Goal: Task Accomplishment & Management: Manage account settings

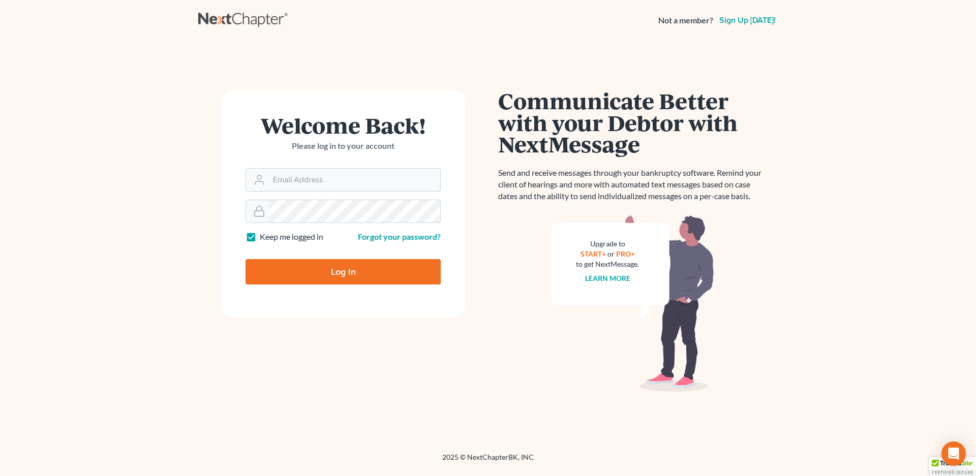
type input "vr@gardnerlawfirm.com"
click at [319, 267] on input "Log In" at bounding box center [342, 271] width 195 height 25
type input "Thinking..."
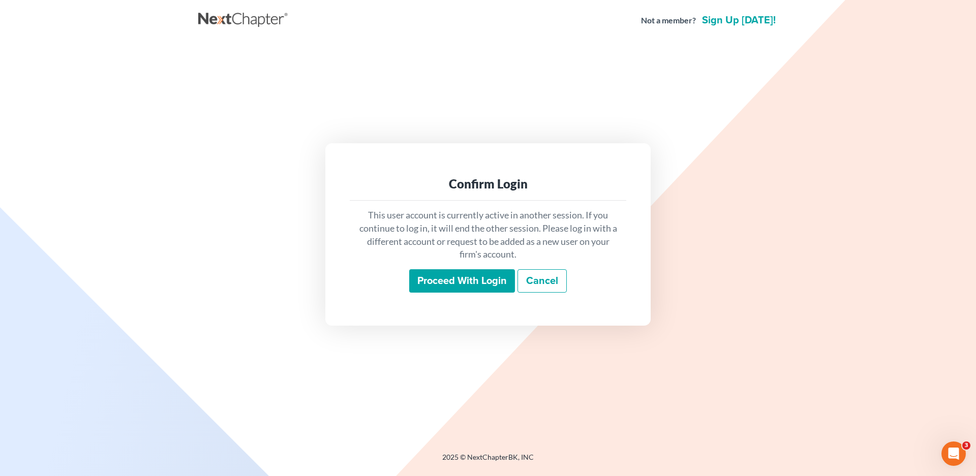
click at [444, 276] on input "Proceed with login" at bounding box center [462, 280] width 106 height 23
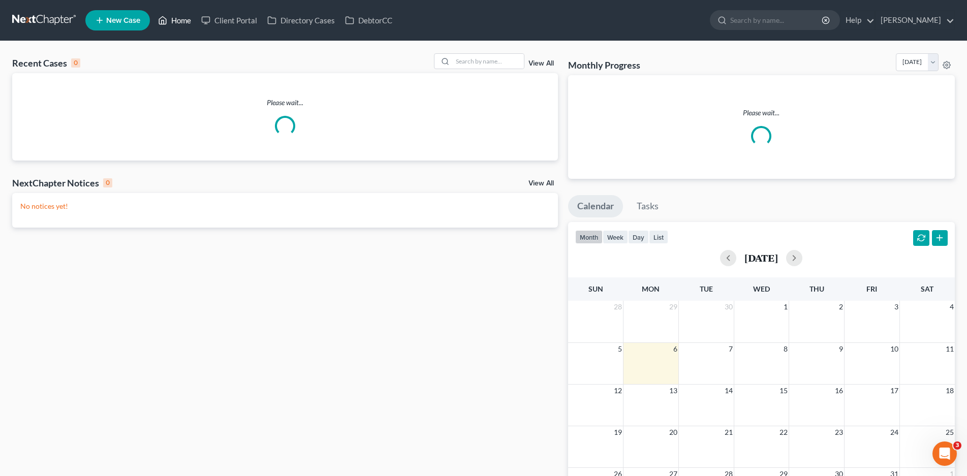
click at [182, 19] on link "Home" at bounding box center [174, 20] width 43 height 18
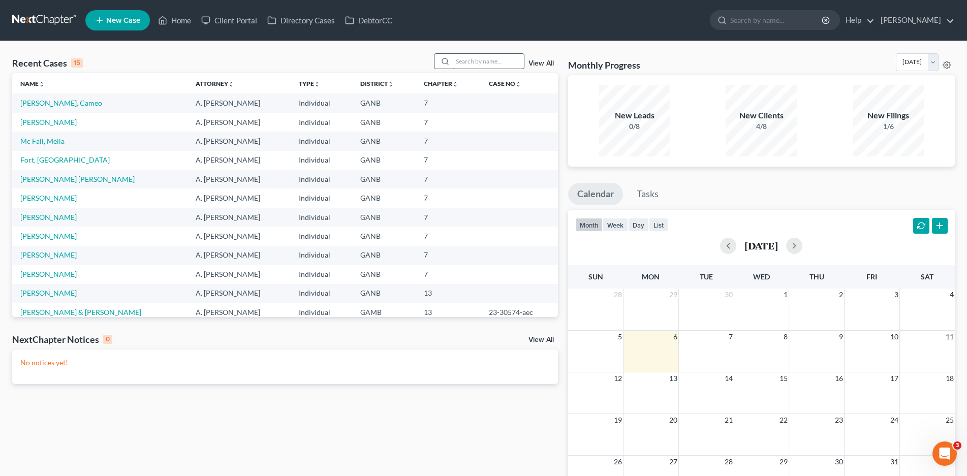
click at [485, 58] on input "search" at bounding box center [488, 61] width 71 height 15
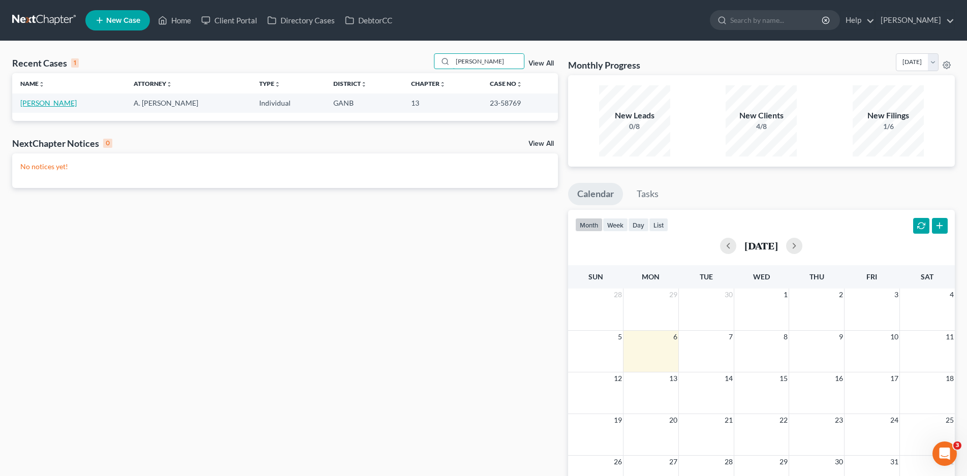
type input "[PERSON_NAME]"
click at [57, 105] on link "[PERSON_NAME]" at bounding box center [48, 103] width 56 height 9
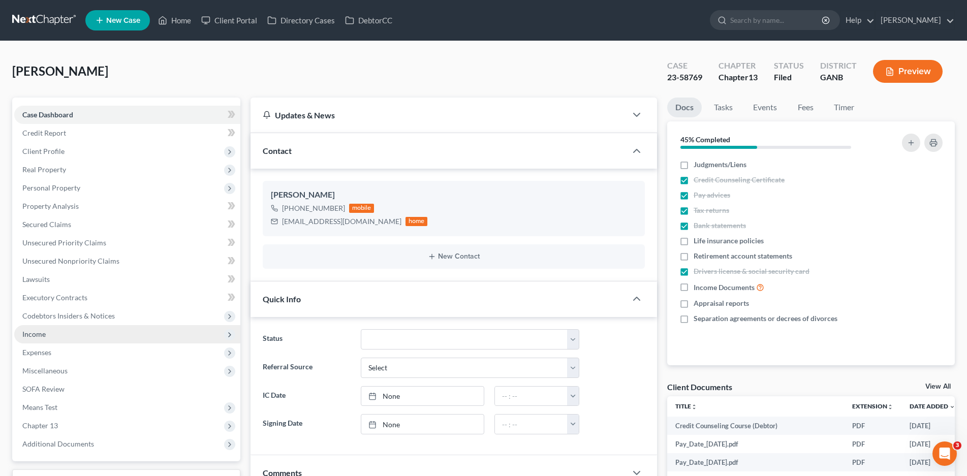
click at [42, 335] on span "Income" at bounding box center [33, 334] width 23 height 9
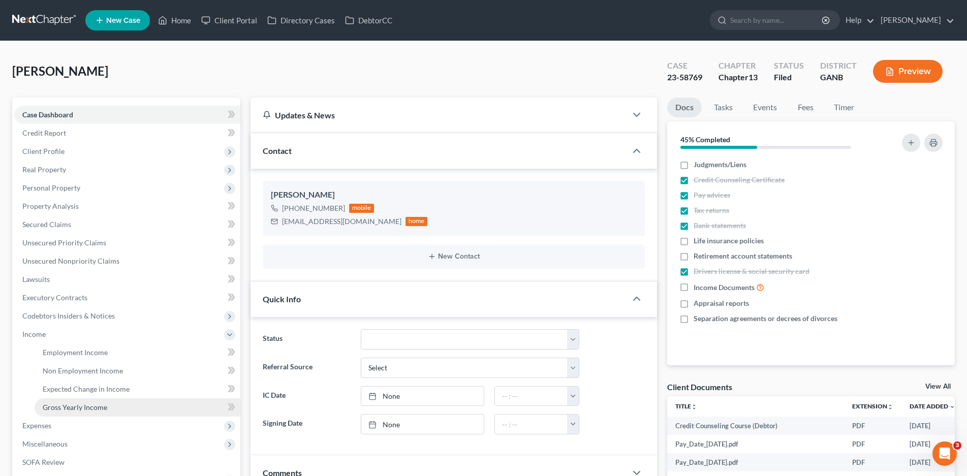
drag, startPoint x: 80, startPoint y: 410, endPoint x: 462, endPoint y: 312, distance: 394.7
click at [80, 410] on span "Gross Yearly Income" at bounding box center [75, 407] width 65 height 9
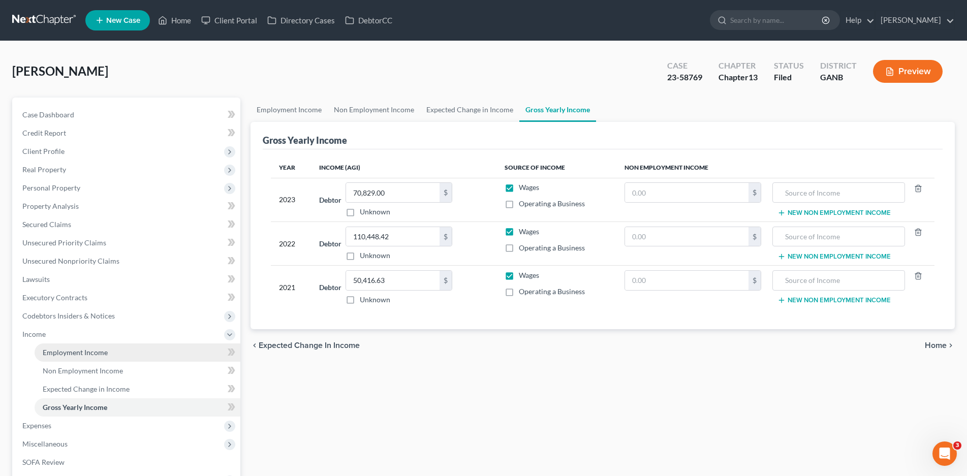
click at [76, 354] on span "Employment Income" at bounding box center [75, 352] width 65 height 9
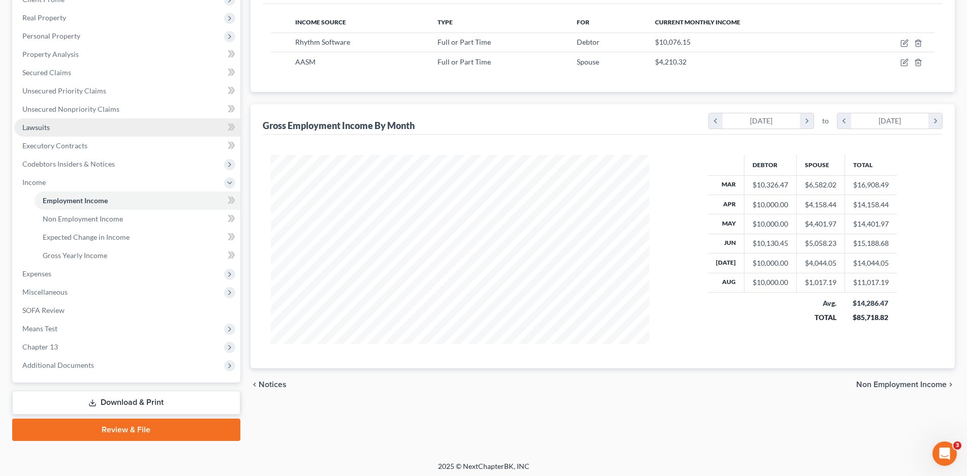
scroll to position [155, 0]
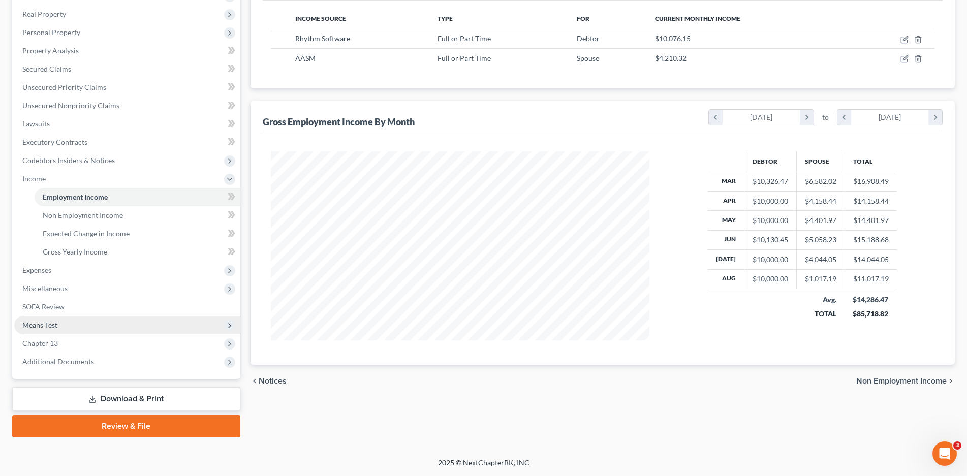
click at [43, 322] on span "Means Test" at bounding box center [39, 325] width 35 height 9
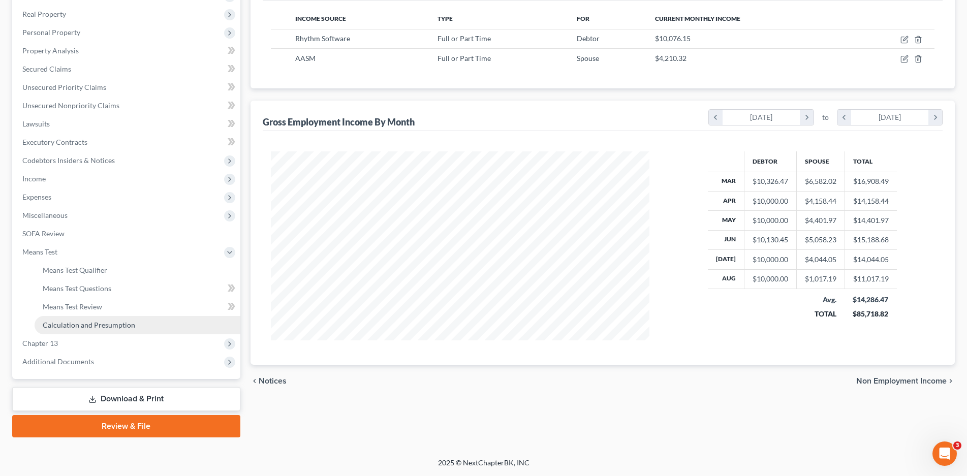
click at [92, 326] on span "Calculation and Presumption" at bounding box center [89, 325] width 92 height 9
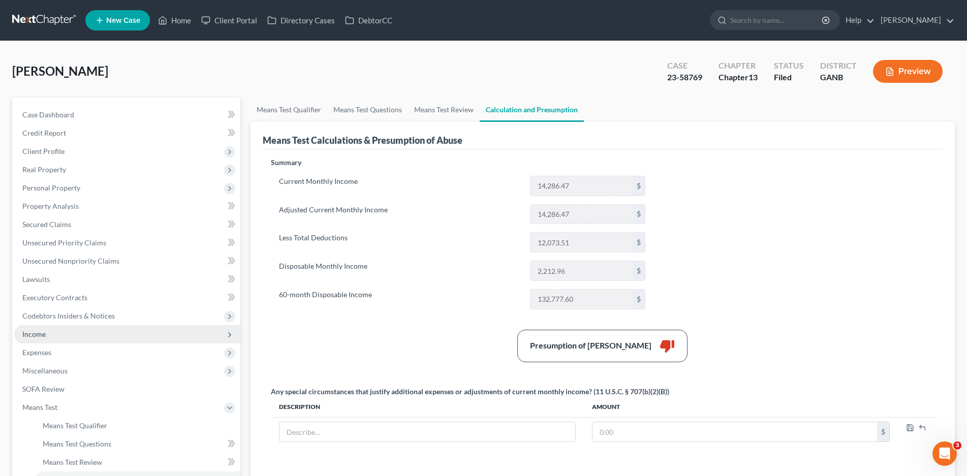
click at [42, 338] on span "Income" at bounding box center [127, 334] width 226 height 18
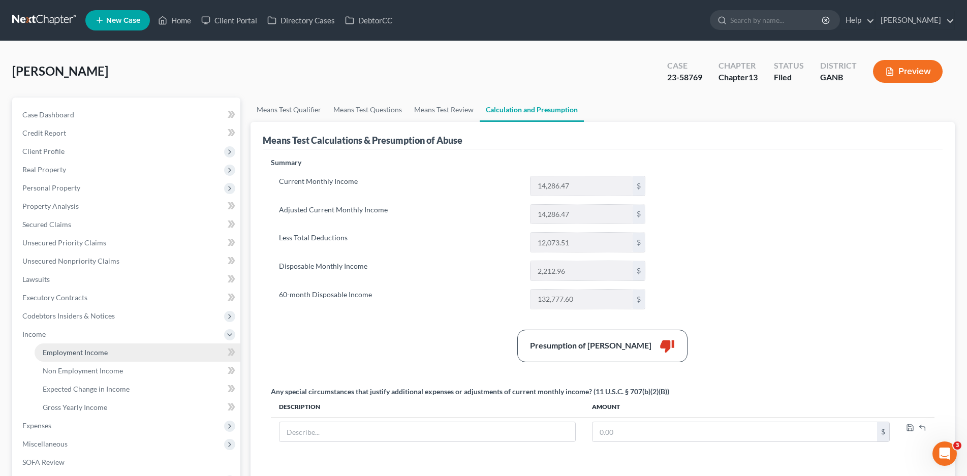
click at [77, 348] on span "Employment Income" at bounding box center [75, 352] width 65 height 9
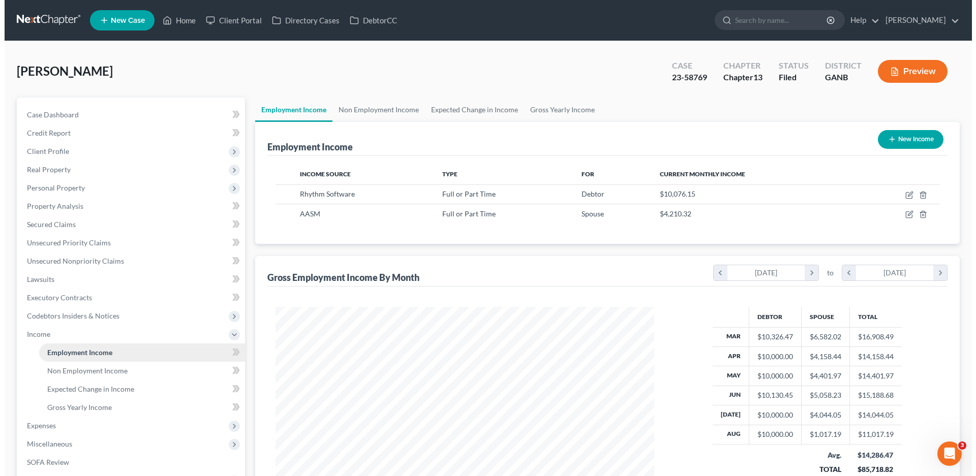
scroll to position [189, 399]
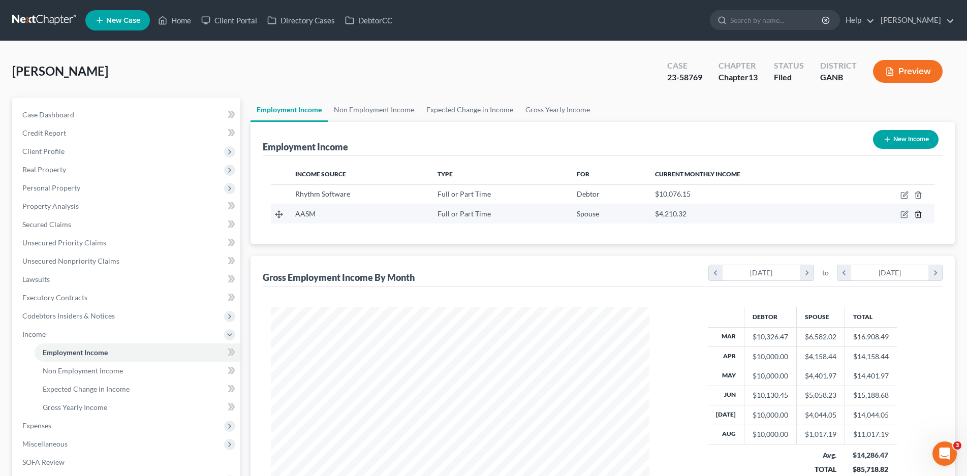
click at [918, 213] on icon "button" at bounding box center [918, 214] width 8 height 8
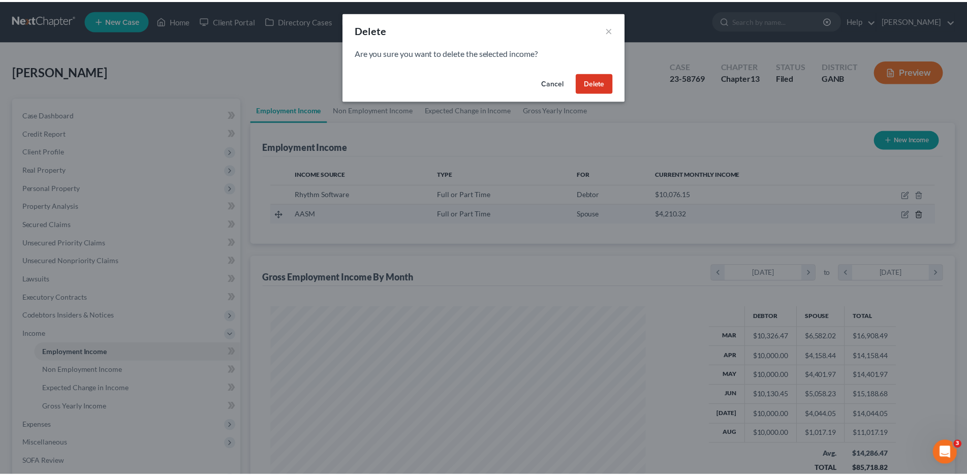
scroll to position [191, 403]
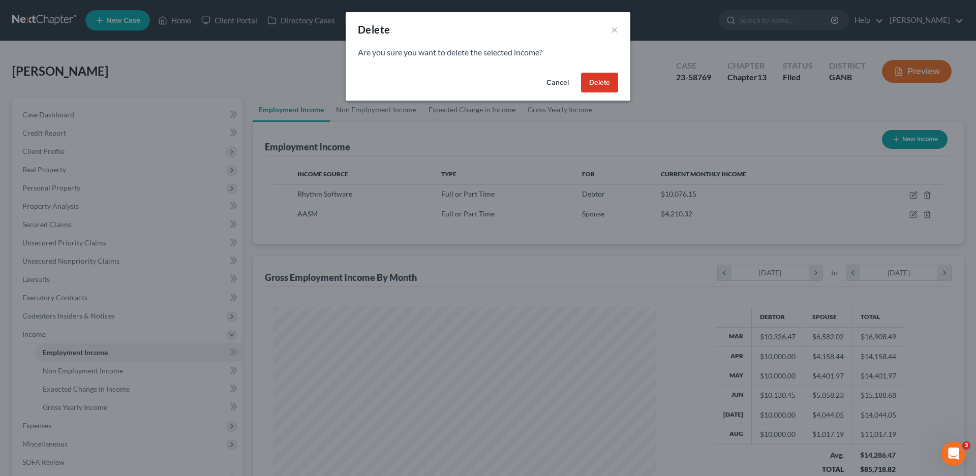
click at [606, 80] on button "Delete" at bounding box center [599, 83] width 37 height 20
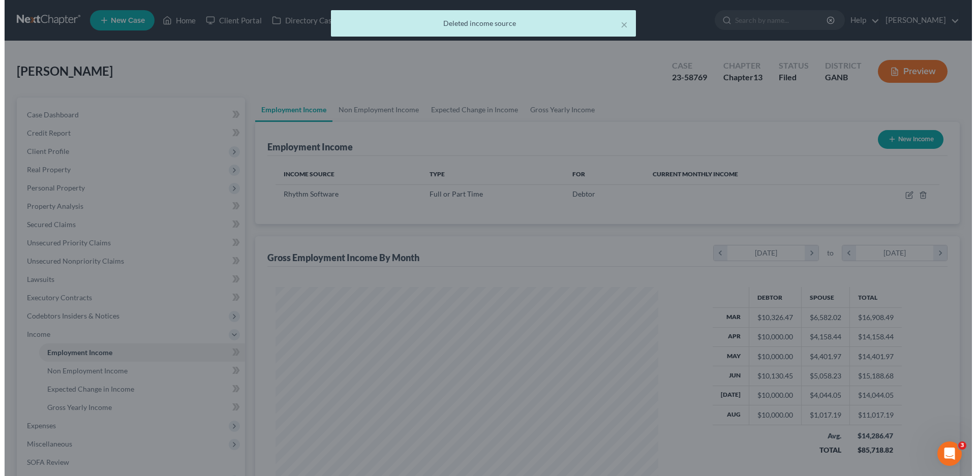
scroll to position [507981, 507771]
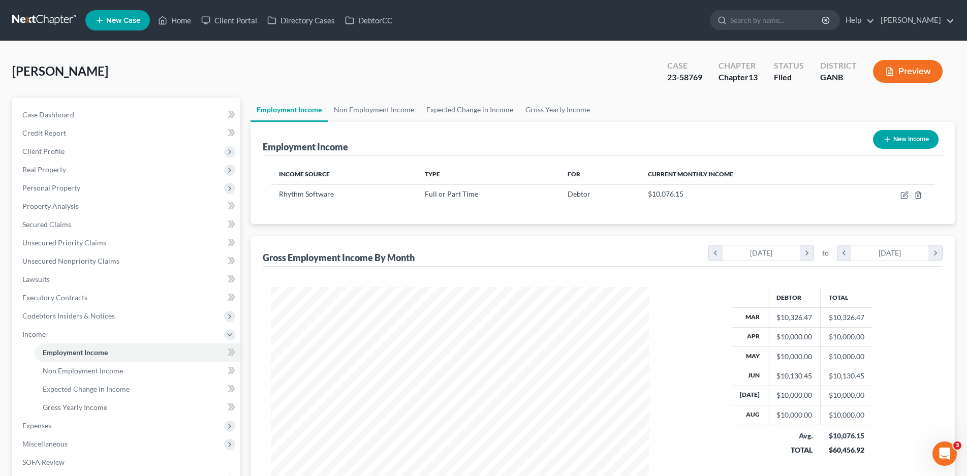
click at [905, 141] on button "New Income" at bounding box center [906, 139] width 66 height 19
select select "0"
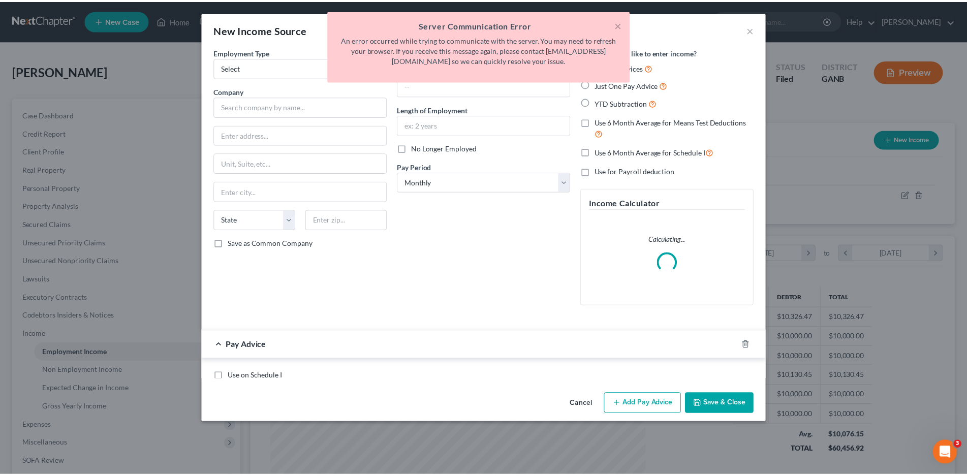
scroll to position [191, 403]
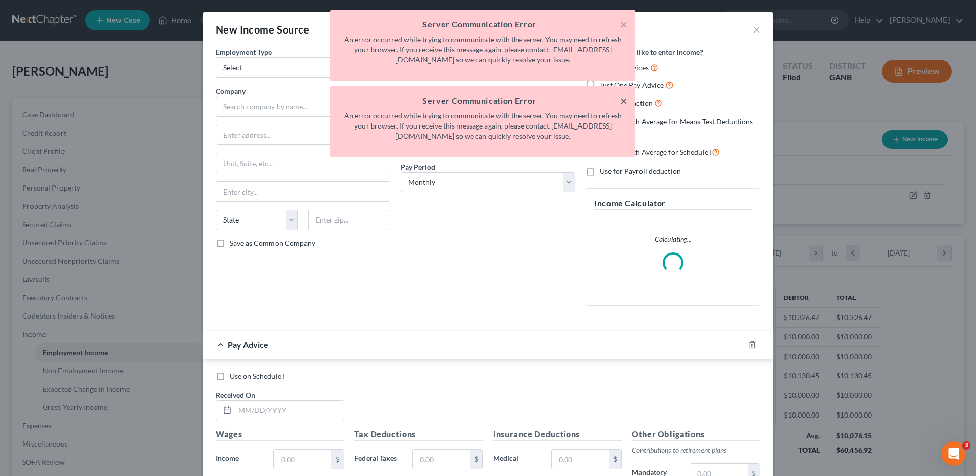
click at [624, 101] on button "×" at bounding box center [623, 101] width 7 height 12
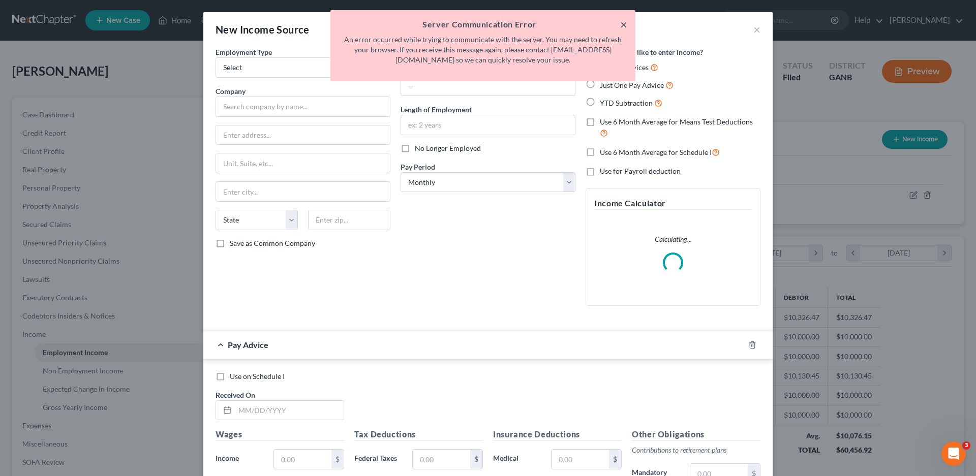
click at [620, 23] on button "×" at bounding box center [623, 24] width 7 height 12
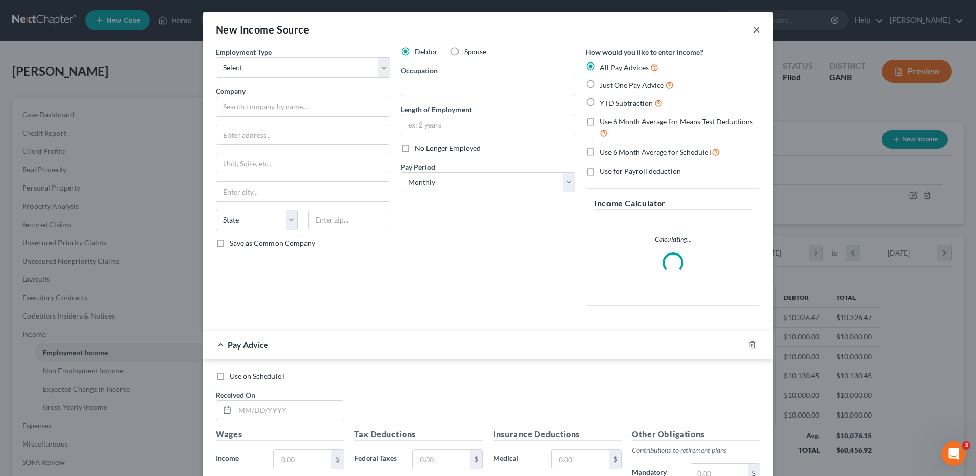
click at [753, 29] on button "×" at bounding box center [756, 29] width 7 height 12
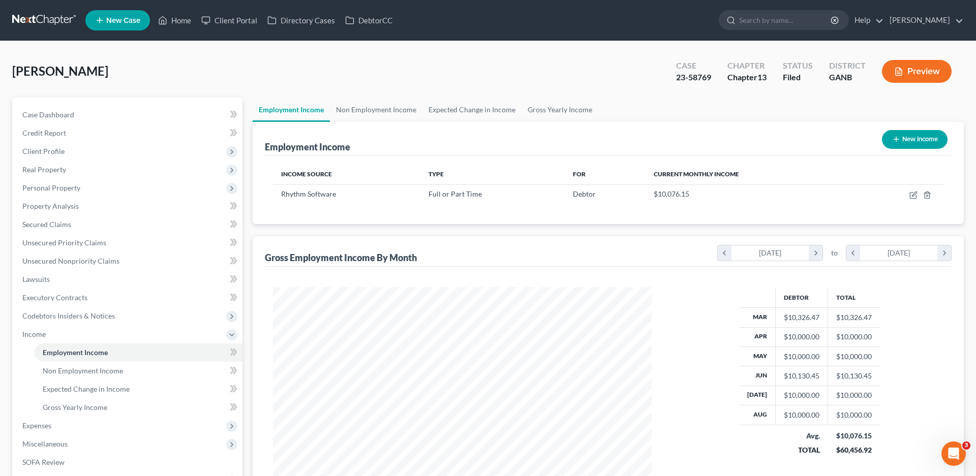
scroll to position [507981, 507771]
click at [902, 194] on icon "button" at bounding box center [904, 195] width 8 height 8
select select "0"
select select "10"
select select "1"
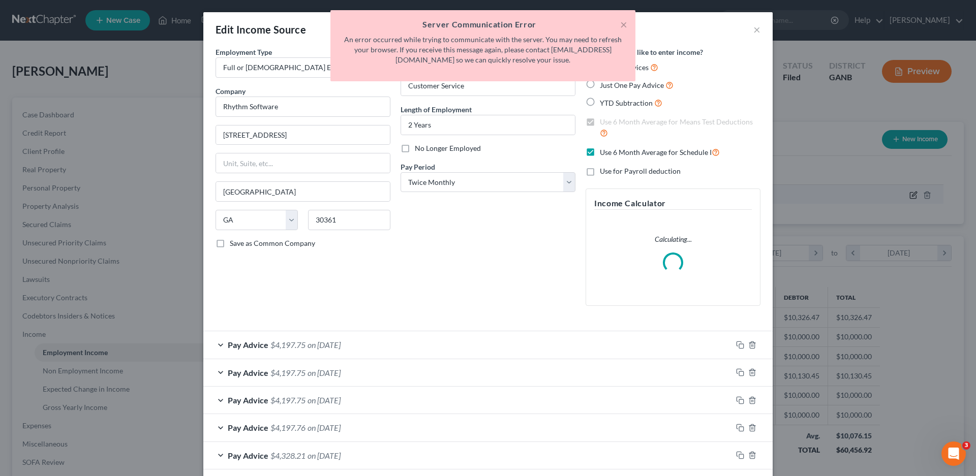
scroll to position [191, 403]
click at [624, 23] on button "×" at bounding box center [623, 24] width 7 height 12
click at [625, 24] on button "×" at bounding box center [623, 24] width 7 height 12
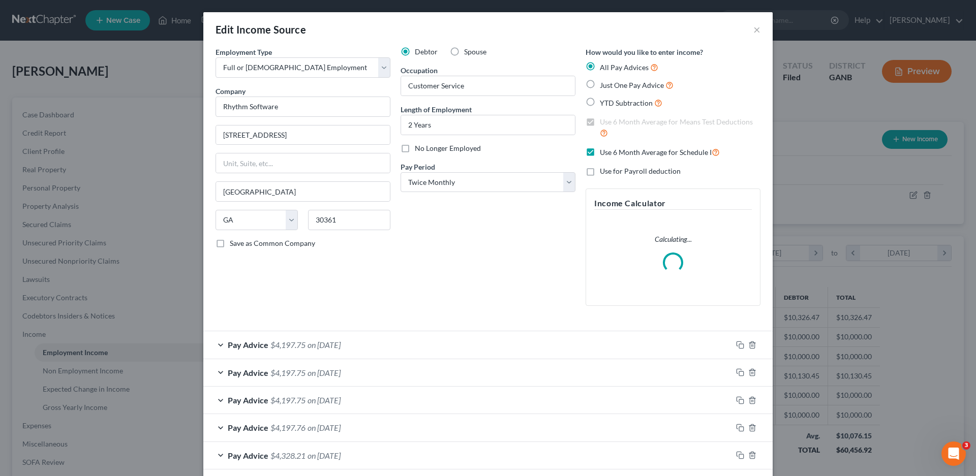
scroll to position [297, 0]
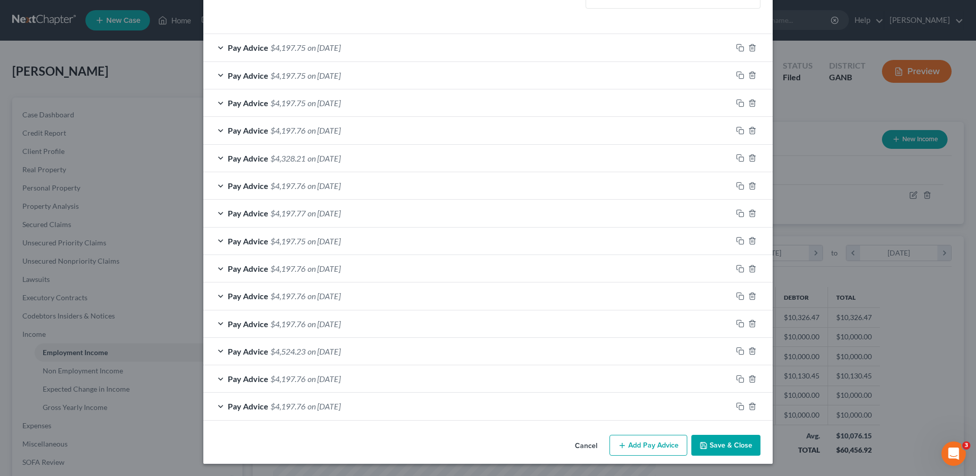
click at [618, 448] on icon "button" at bounding box center [622, 446] width 8 height 8
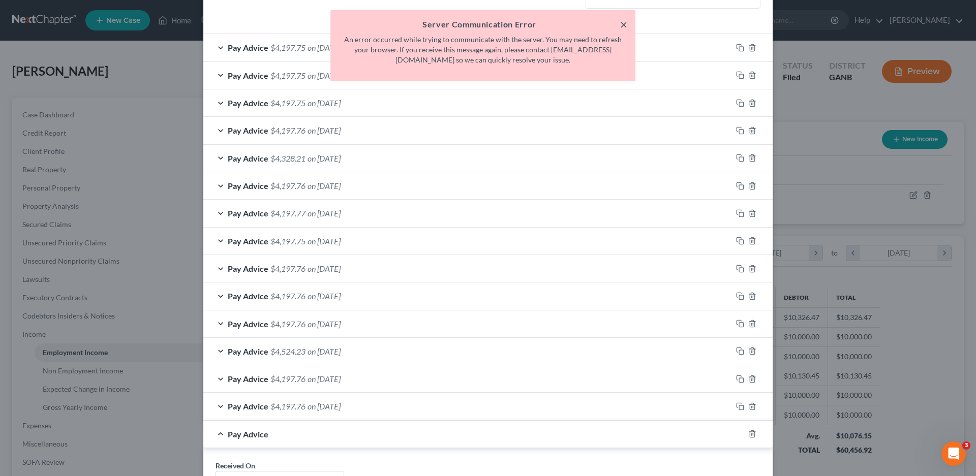
click at [622, 22] on button "×" at bounding box center [623, 24] width 7 height 12
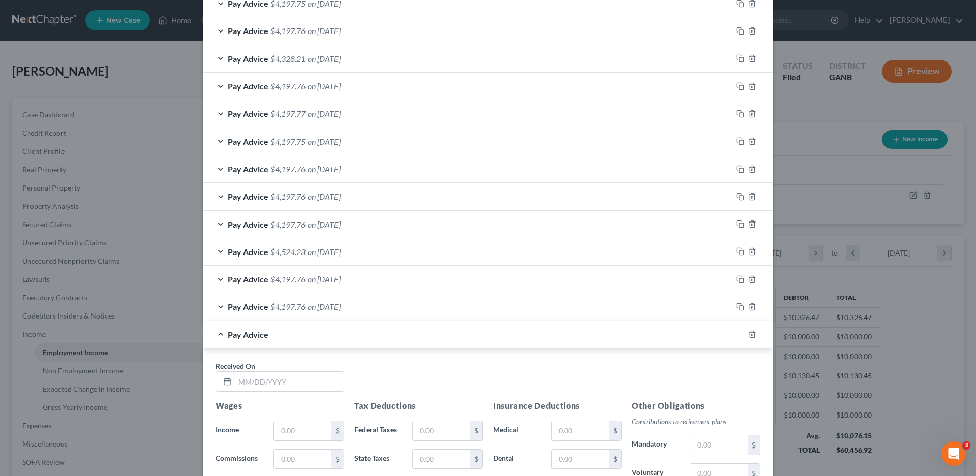
scroll to position [399, 0]
click at [262, 381] on input "text" at bounding box center [289, 379] width 109 height 19
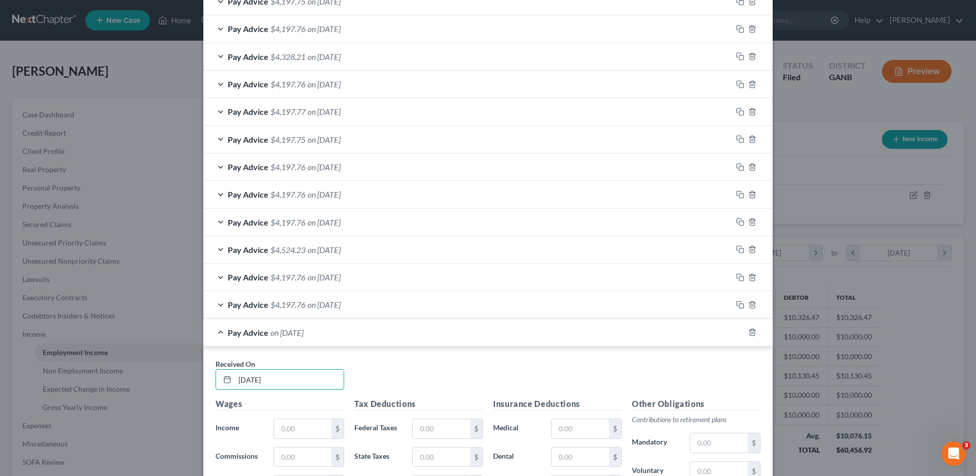
type input "[DATE]"
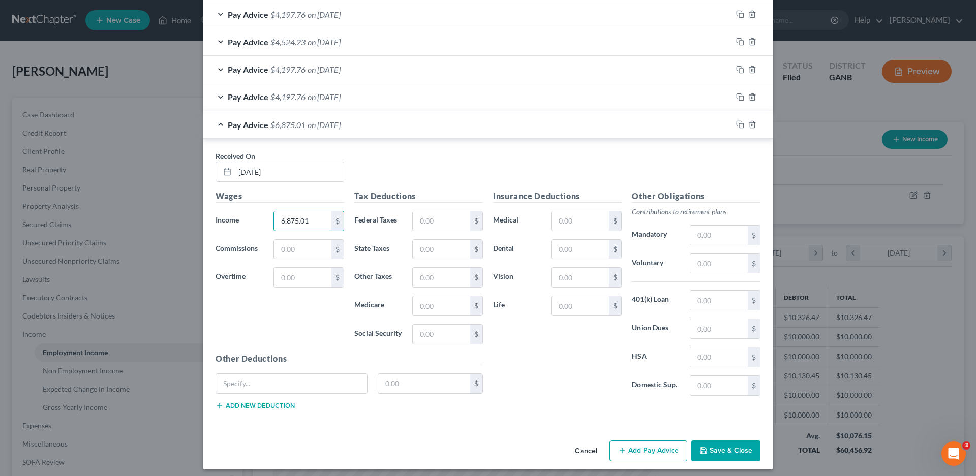
scroll to position [612, 0]
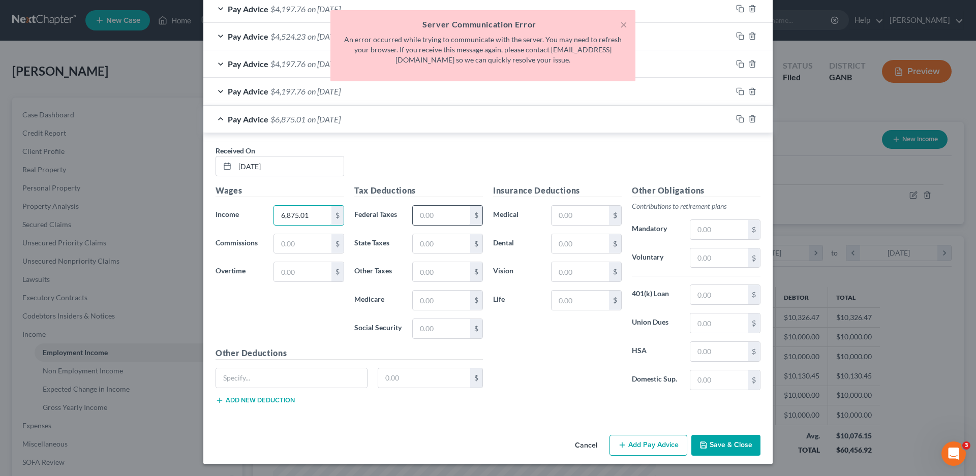
type input "6,875.01"
click at [444, 218] on input "text" at bounding box center [441, 215] width 57 height 19
